Goal: Information Seeking & Learning: Learn about a topic

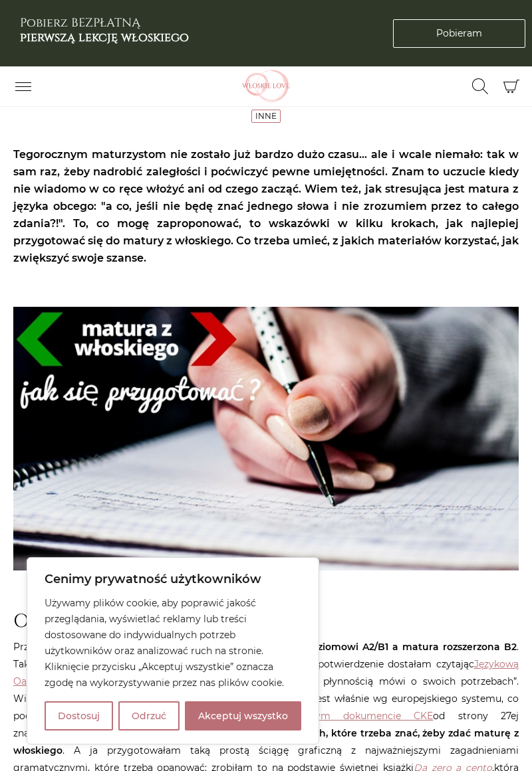
scroll to position [118, 0]
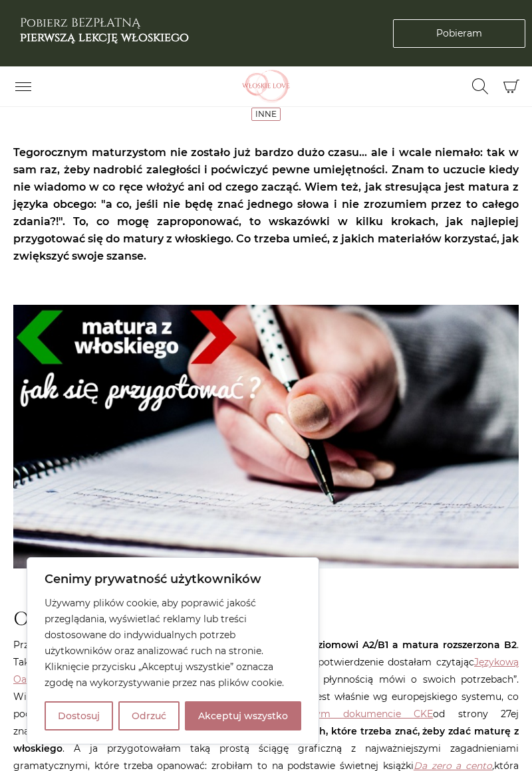
click at [147, 720] on button "Odrzuć" at bounding box center [148, 716] width 61 height 29
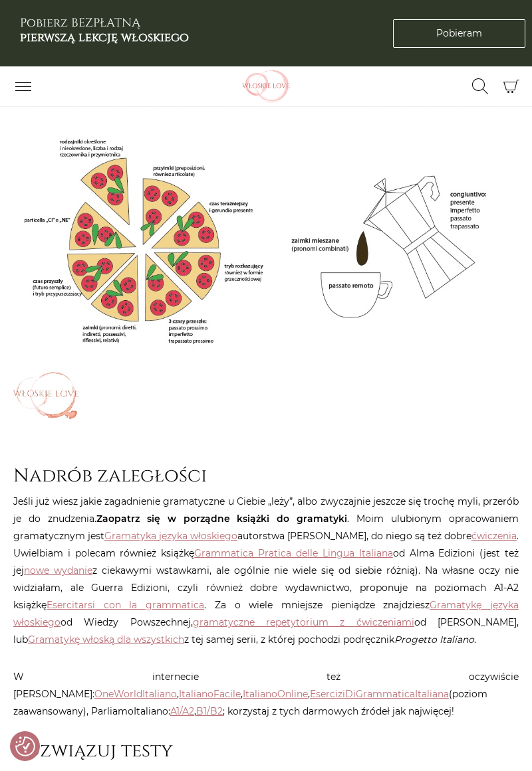
scroll to position [971, 0]
click at [309, 712] on article "Strona główna / Blog / Inne / Jak się przygotować do matury z włoskiego? Jak si…" at bounding box center [265, 330] width 505 height 2362
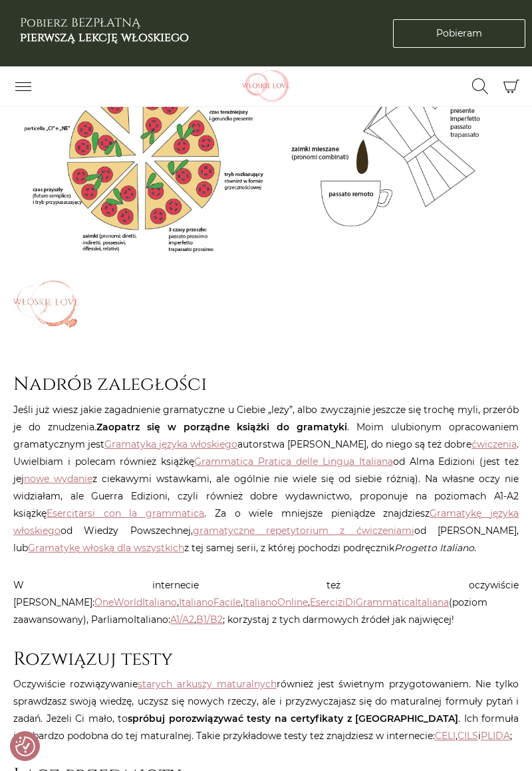
scroll to position [1067, 0]
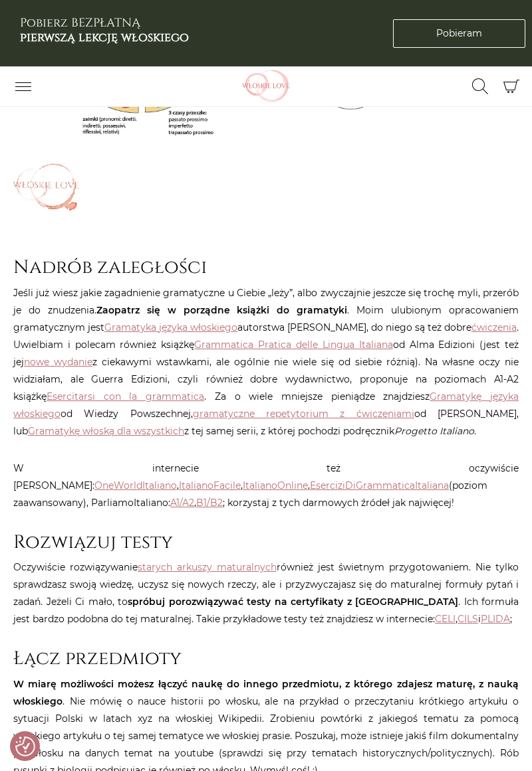
click at [315, 678] on strong "W miarę możliwości możesz łączyć naukę do innego przedmiotu, z którego zdajesz …" at bounding box center [265, 692] width 505 height 29
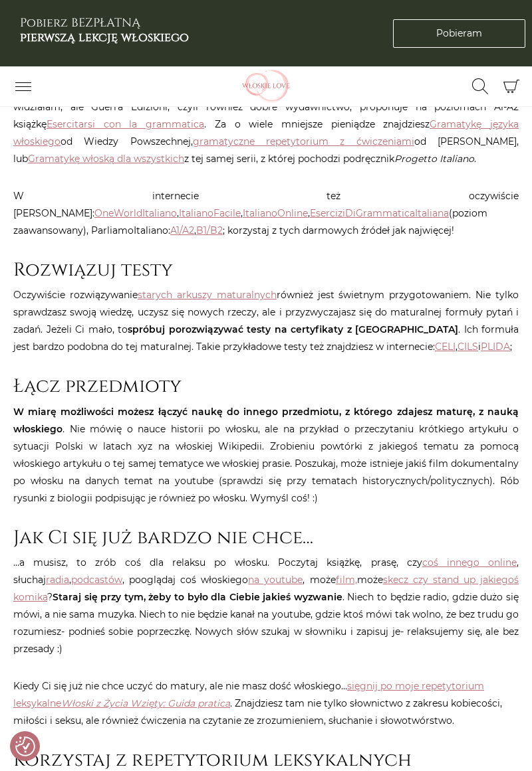
scroll to position [1455, 0]
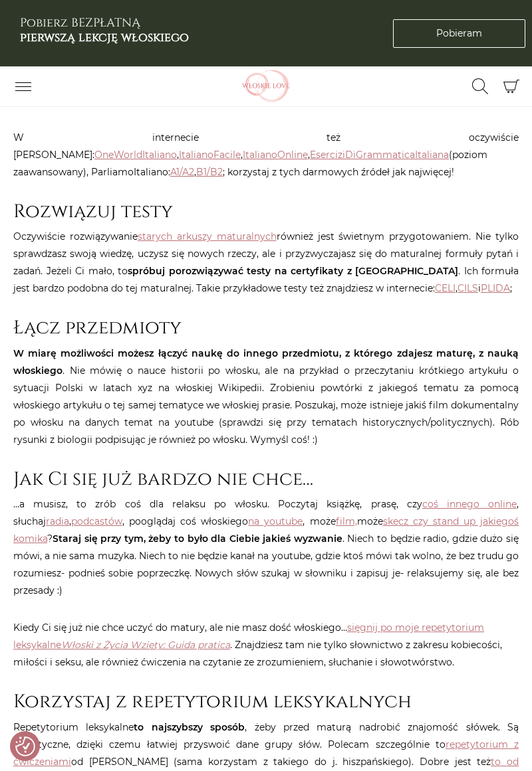
scroll to position [1510, 0]
click at [336, 515] on link "film," at bounding box center [346, 521] width 21 height 12
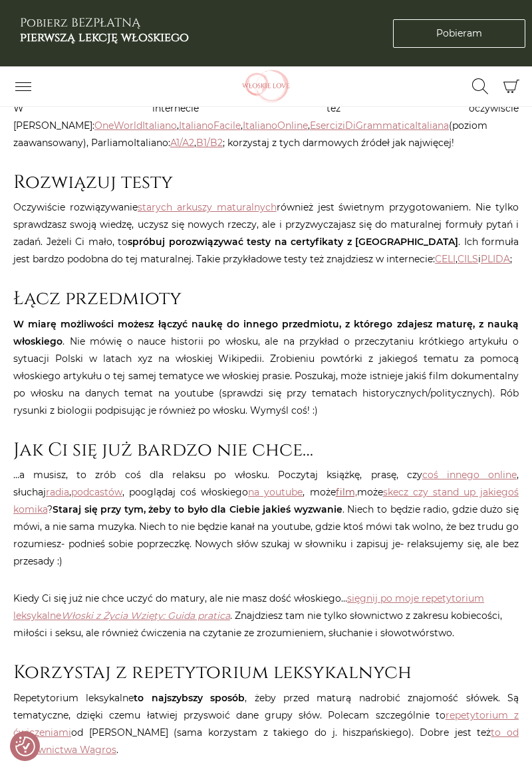
scroll to position [1553, 0]
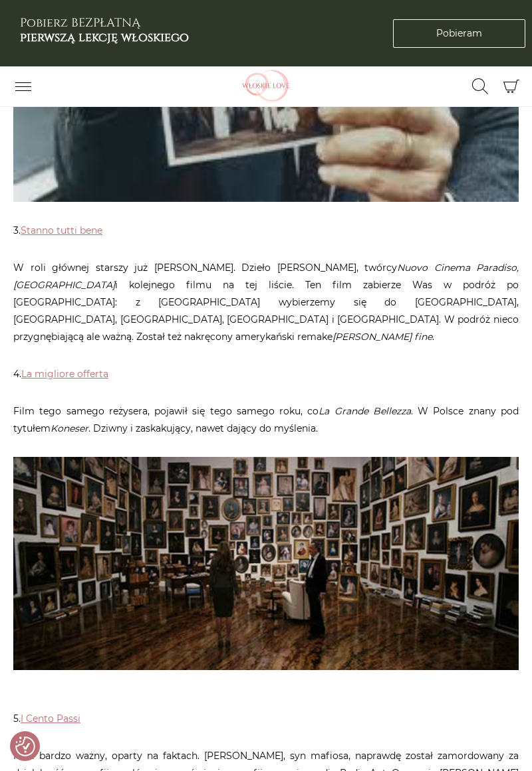
scroll to position [1112, 0]
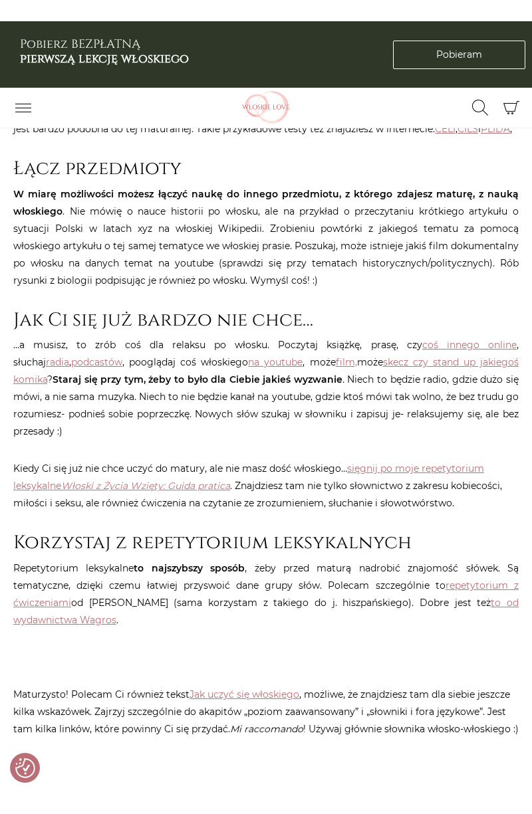
scroll to position [1685, 0]
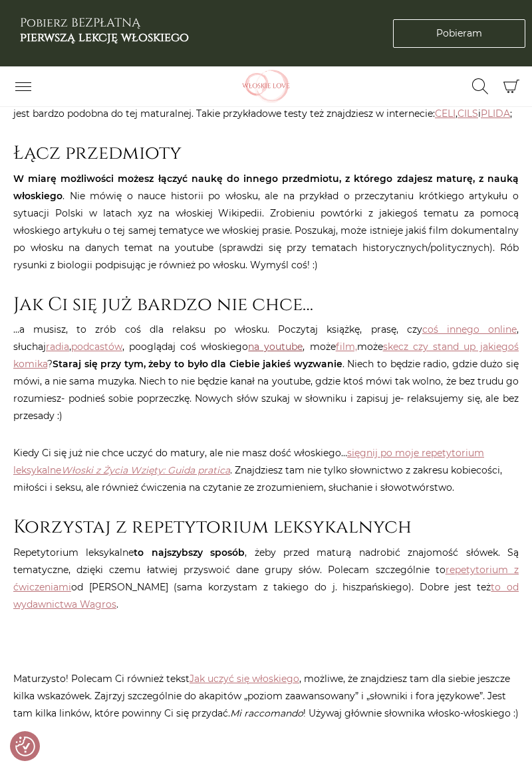
click at [248, 341] on link "na youtube" at bounding box center [275, 347] width 54 height 12
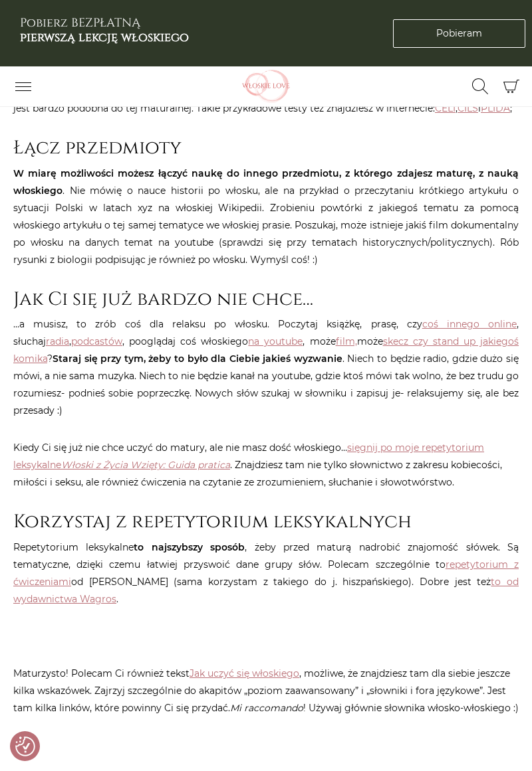
scroll to position [1689, 0]
click at [284, 668] on link "Jak uczyć się włoskiego" at bounding box center [244, 674] width 110 height 12
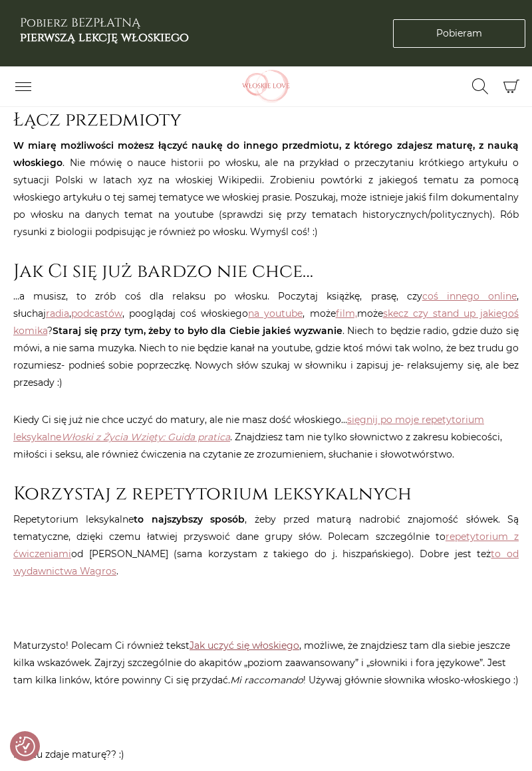
scroll to position [1732, 0]
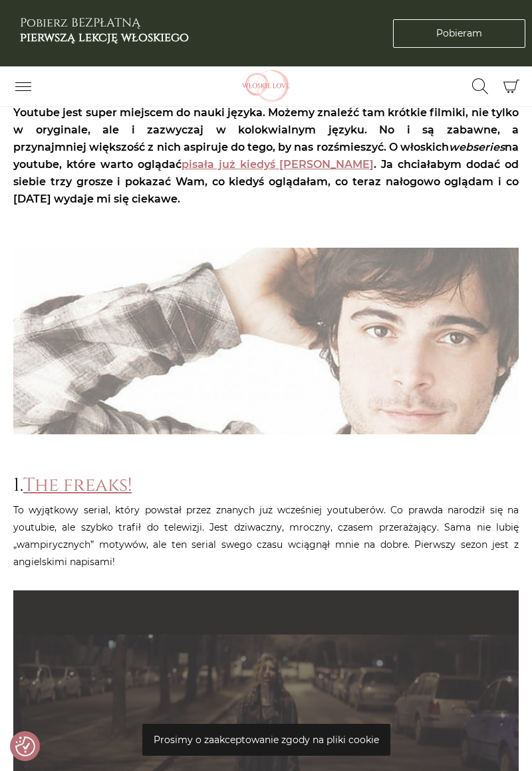
scroll to position [191, 0]
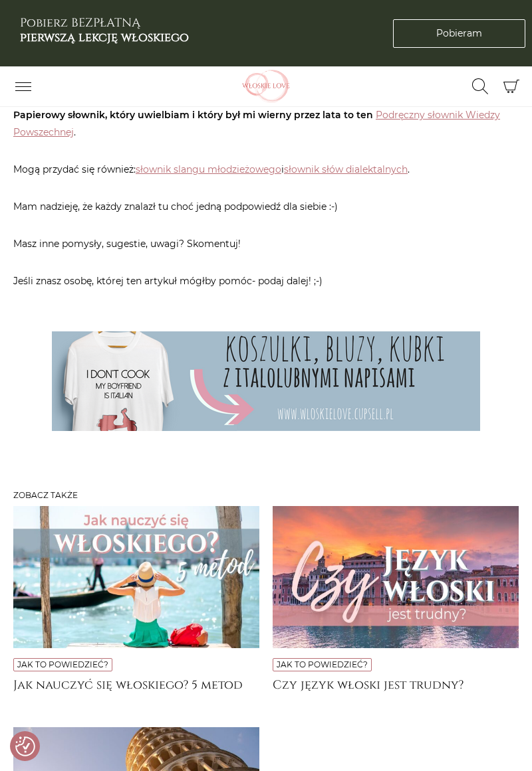
scroll to position [5440, 0]
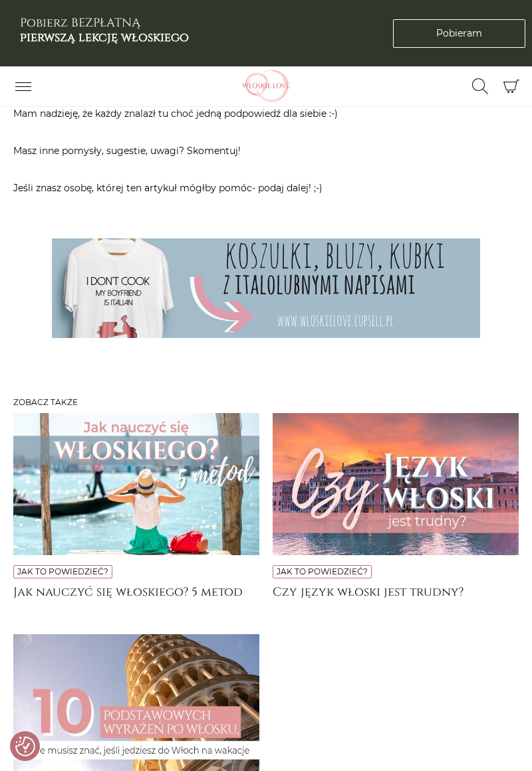
click at [156, 427] on img at bounding box center [136, 484] width 246 height 142
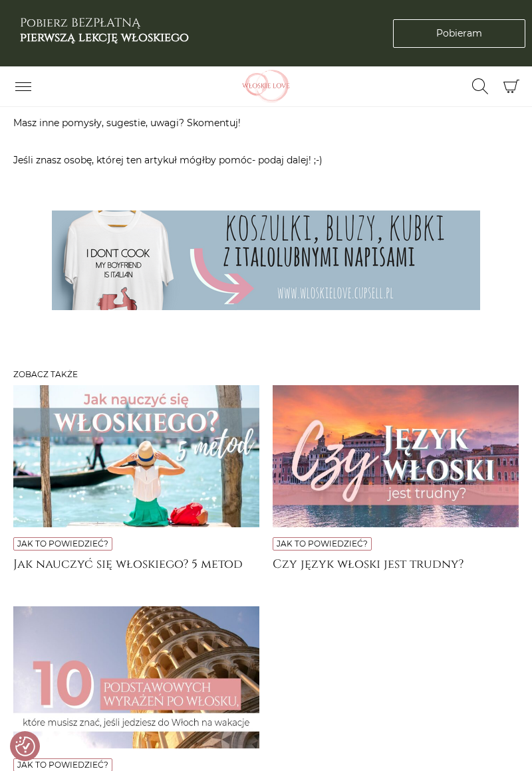
scroll to position [5558, 0]
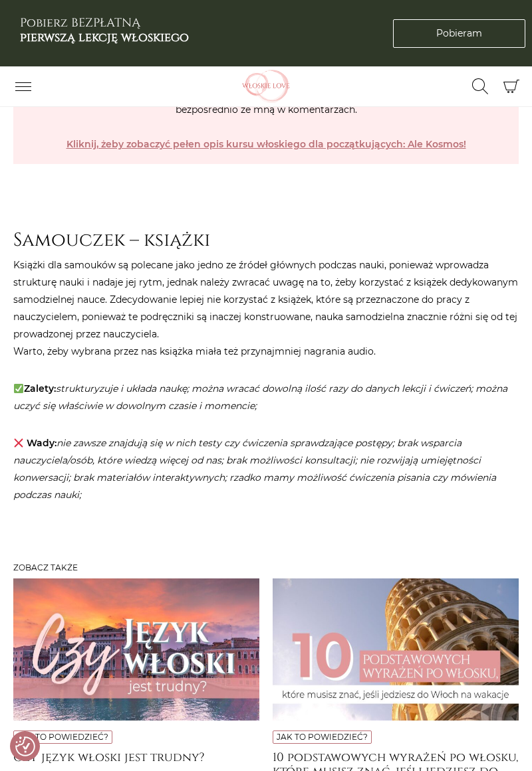
scroll to position [2694, 0]
